Goal: Task Accomplishment & Management: Manage account settings

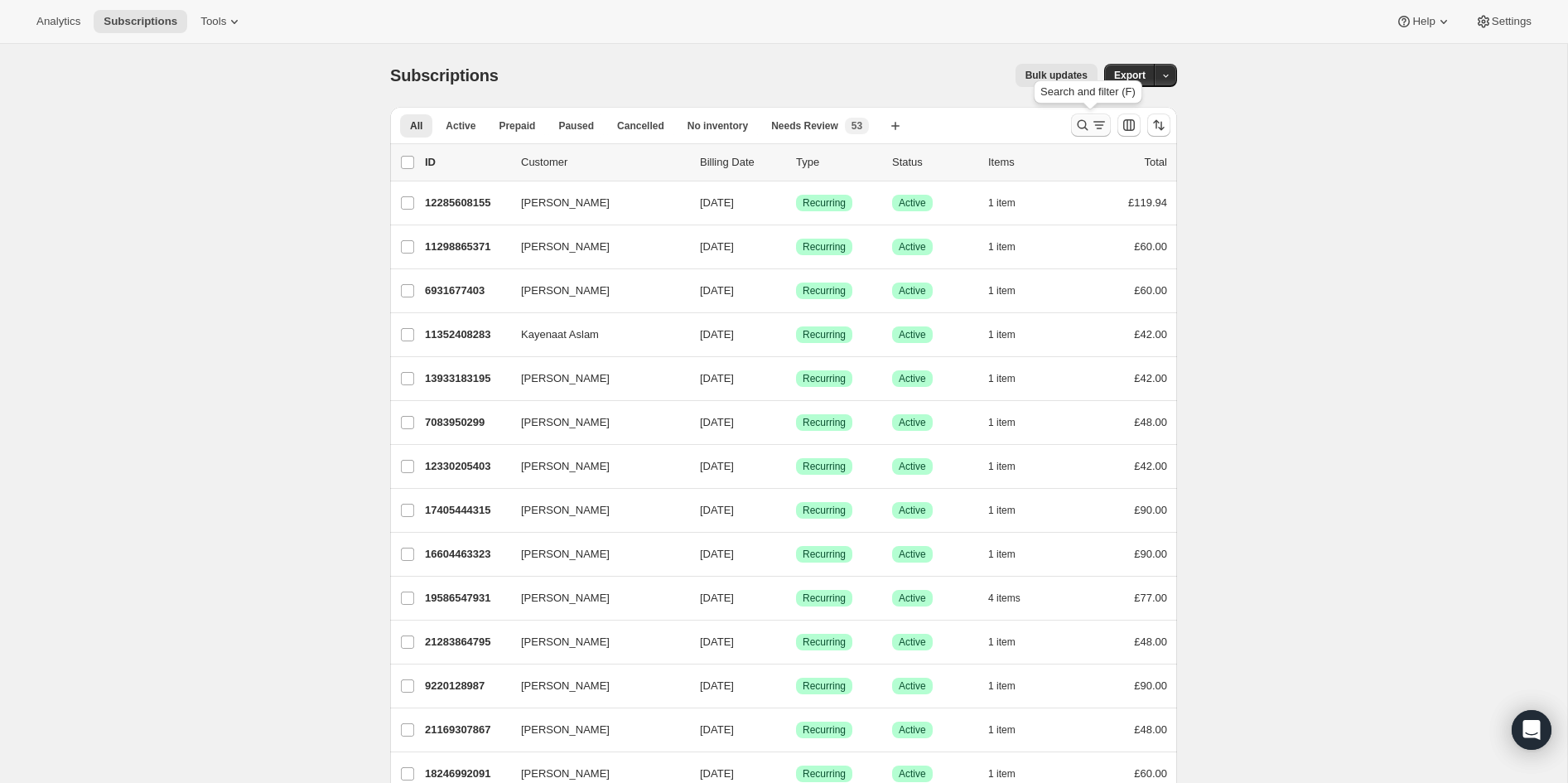
click at [1083, 125] on icon "Search and filter results" at bounding box center [1082, 125] width 17 height 17
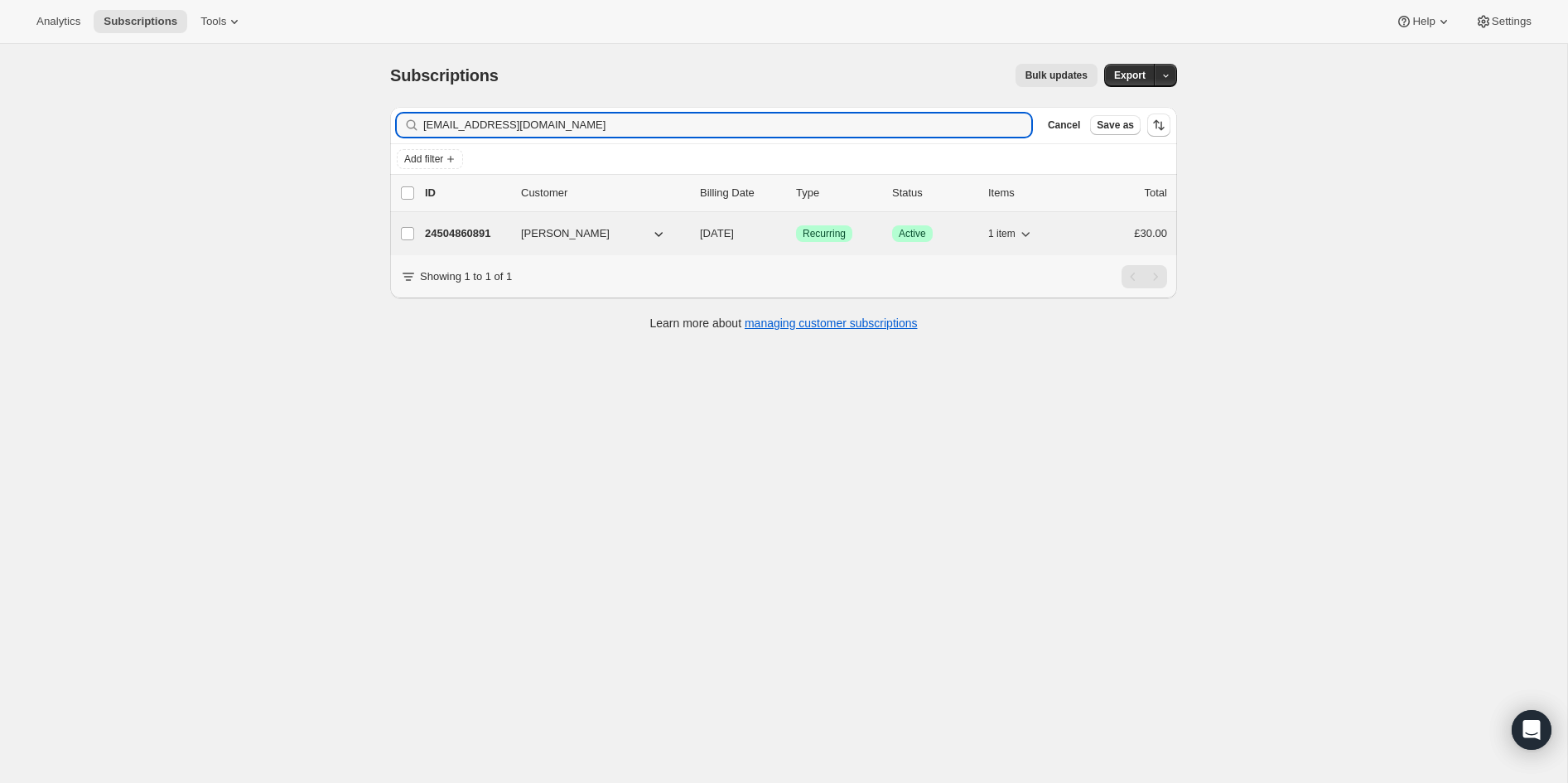
type input "[EMAIL_ADDRESS][DOMAIN_NAME]"
click at [451, 235] on p "24504860891" at bounding box center [466, 234] width 82 height 17
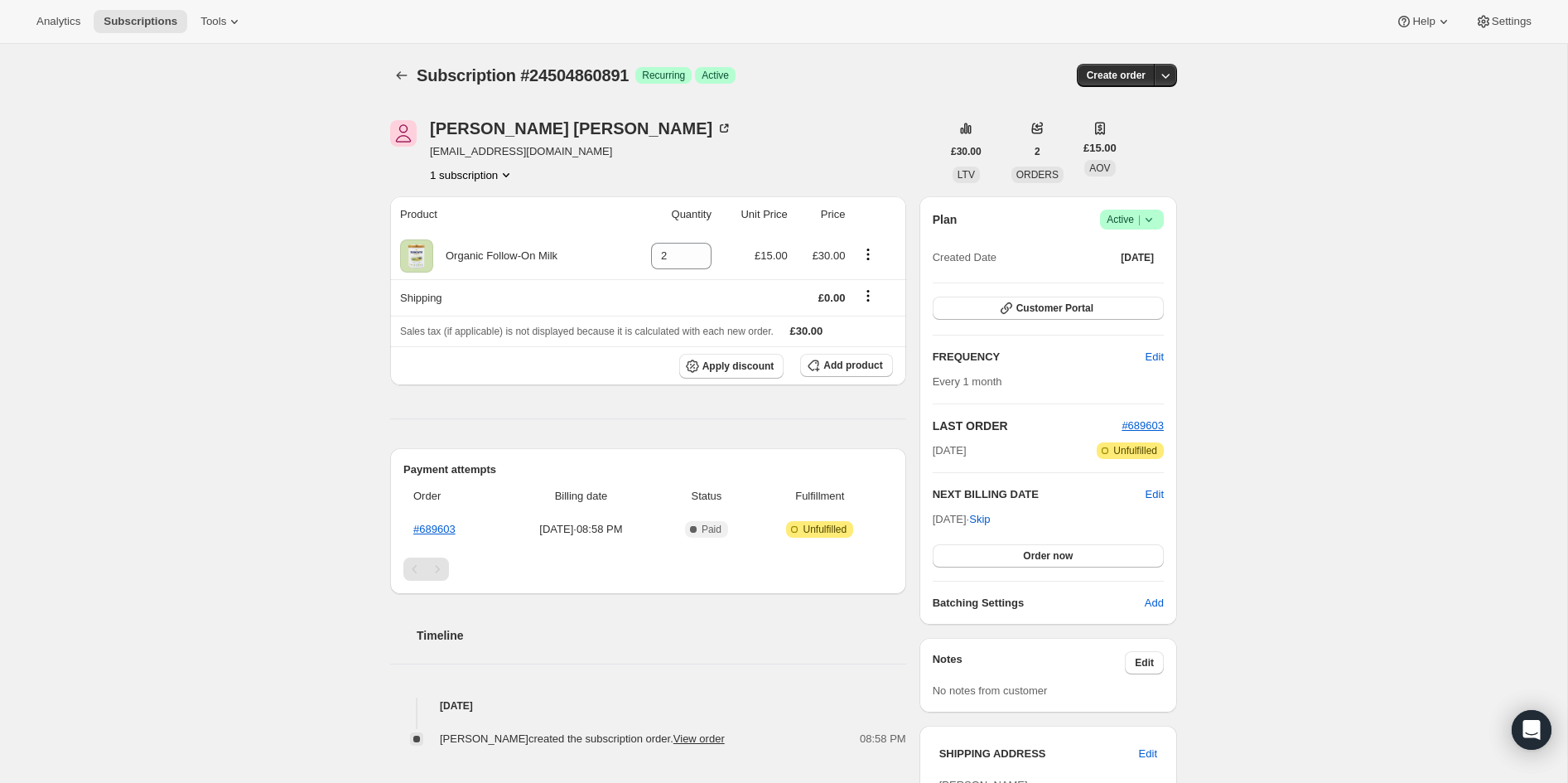
click at [1153, 220] on icon at bounding box center [1149, 220] width 17 height 17
click at [1148, 277] on span "Cancel subscription" at bounding box center [1128, 279] width 93 height 13
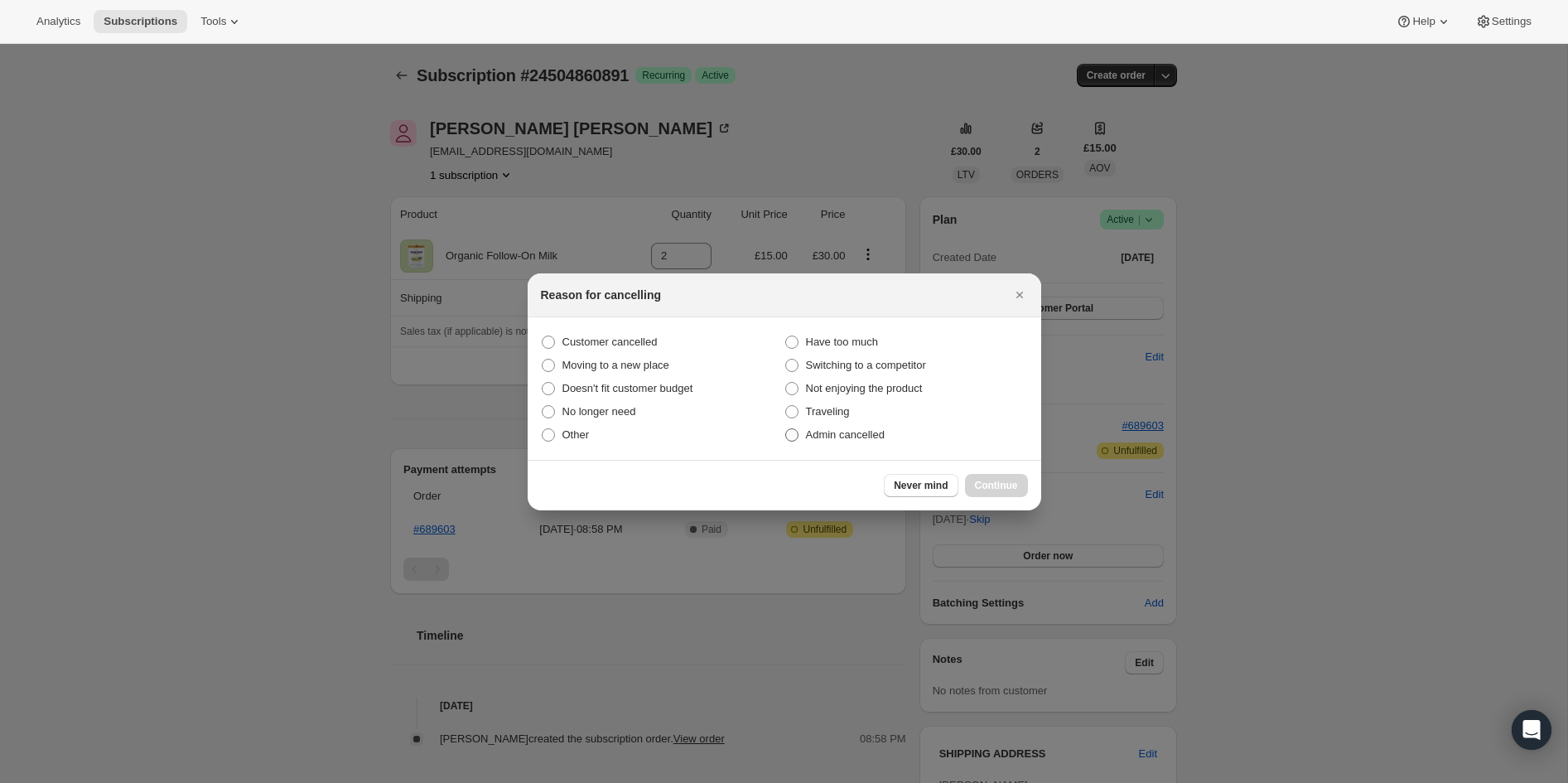
click at [796, 432] on span ":rbu:" at bounding box center [791, 434] width 13 height 13
click at [786, 429] on input "Admin cancelled" at bounding box center [785, 428] width 1 height 1
radio input "true"
click at [993, 488] on span "Continue" at bounding box center [996, 485] width 43 height 13
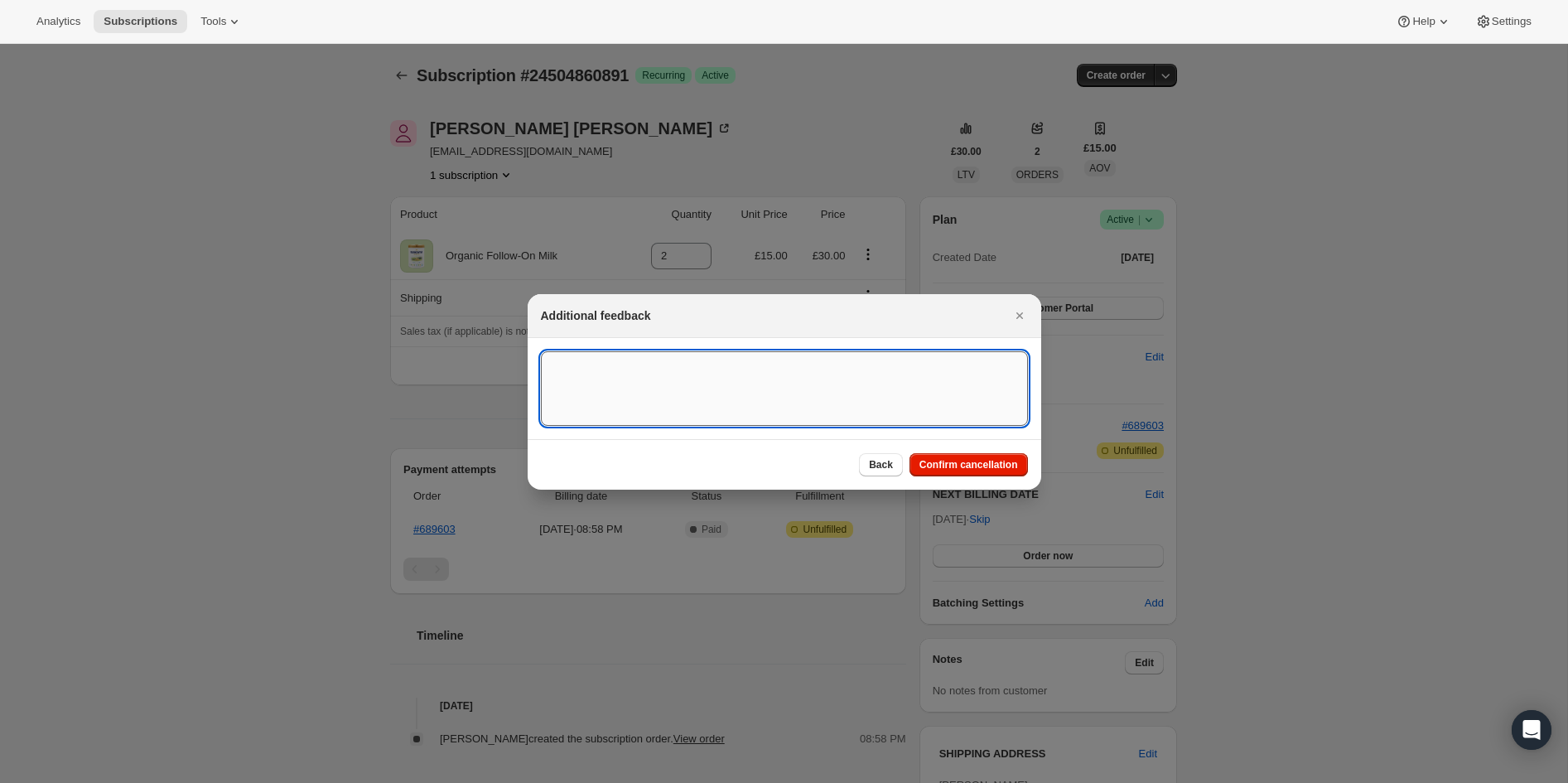
click at [680, 404] on textarea ":rbu:" at bounding box center [784, 388] width 487 height 75
type textarea "Overseas Order ([GEOGRAPHIC_DATA]) to forward shipping address"
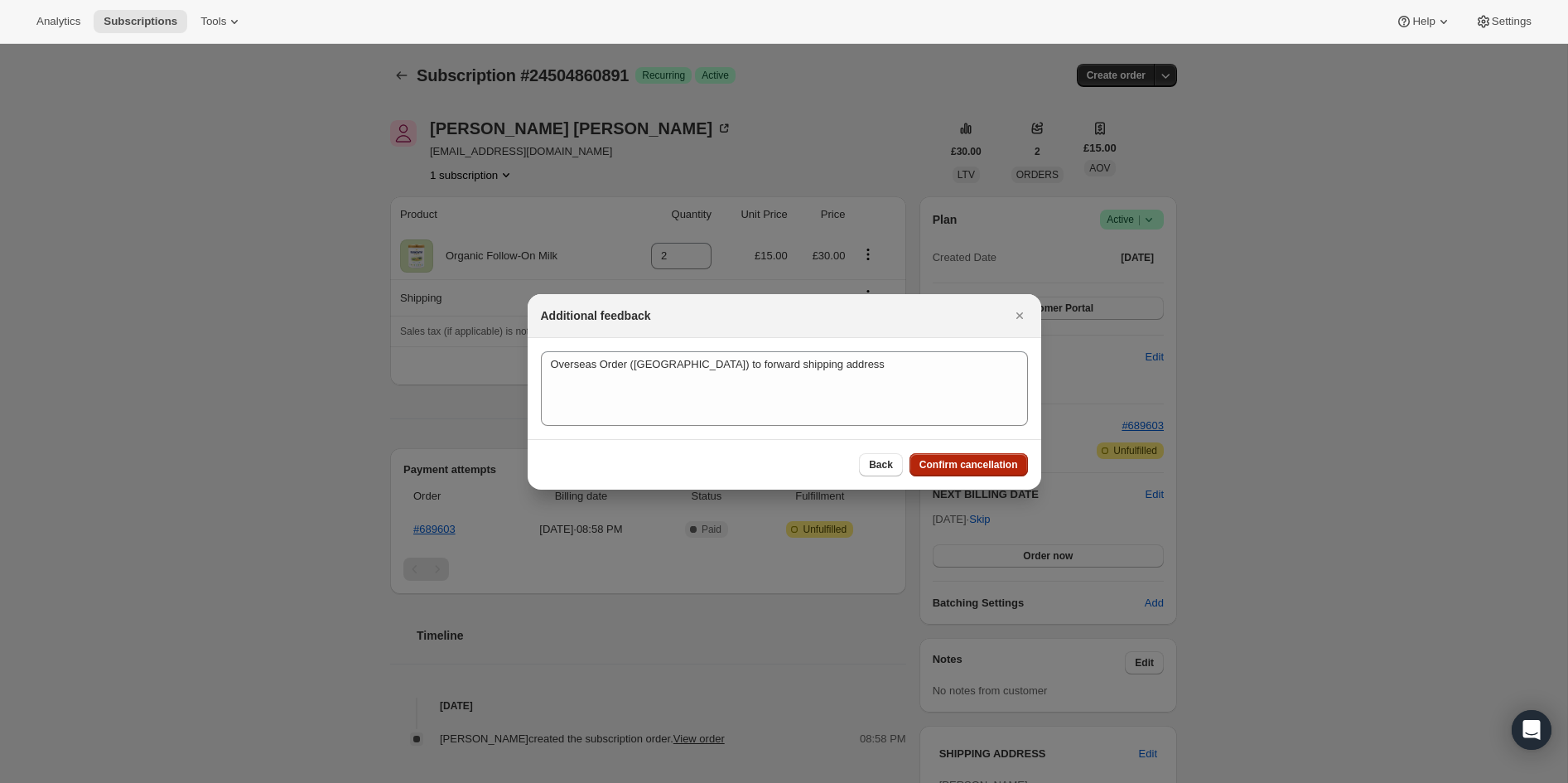
click at [981, 467] on span "Confirm cancellation" at bounding box center [968, 464] width 98 height 13
